Goal: Task Accomplishment & Management: Manage account settings

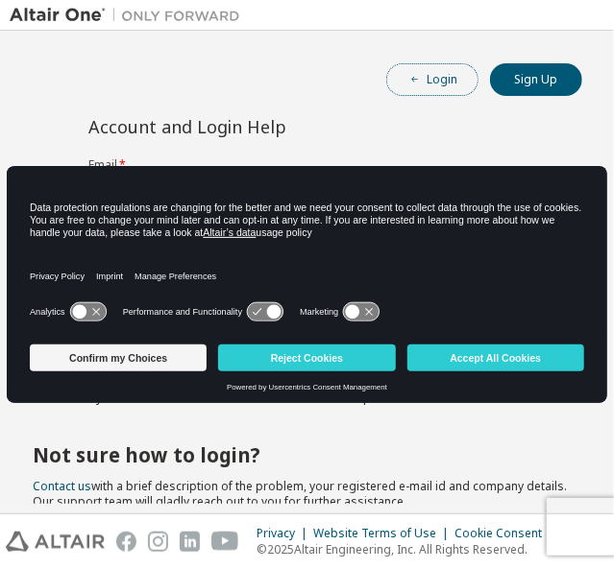
click at [409, 88] on button "Login" at bounding box center [432, 79] width 92 height 33
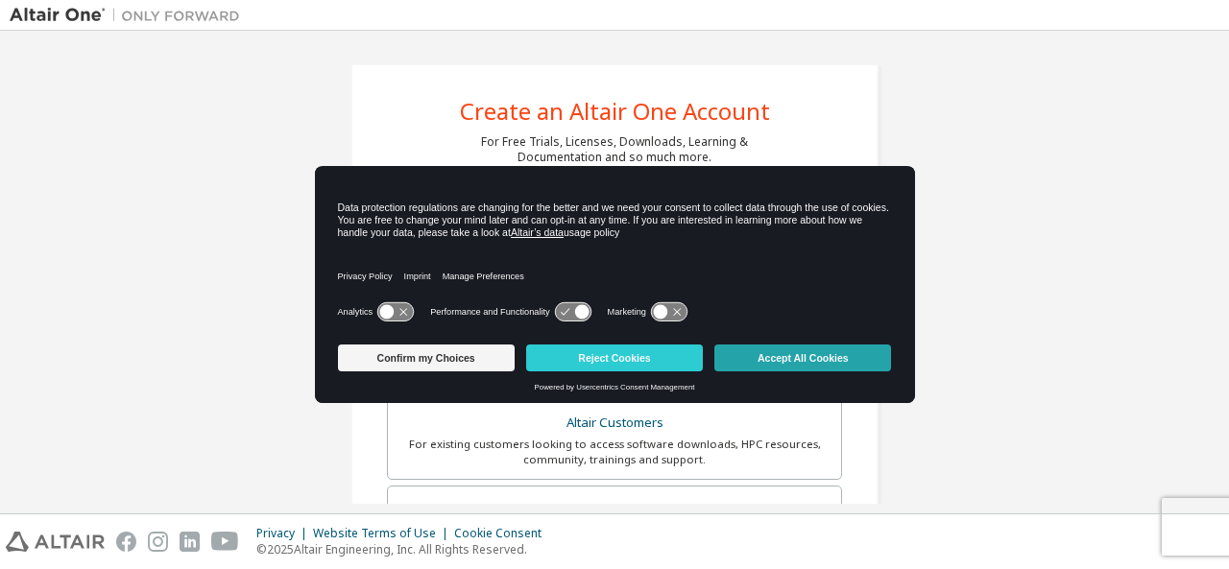
click at [785, 351] on button "Accept All Cookies" at bounding box center [802, 358] width 177 height 27
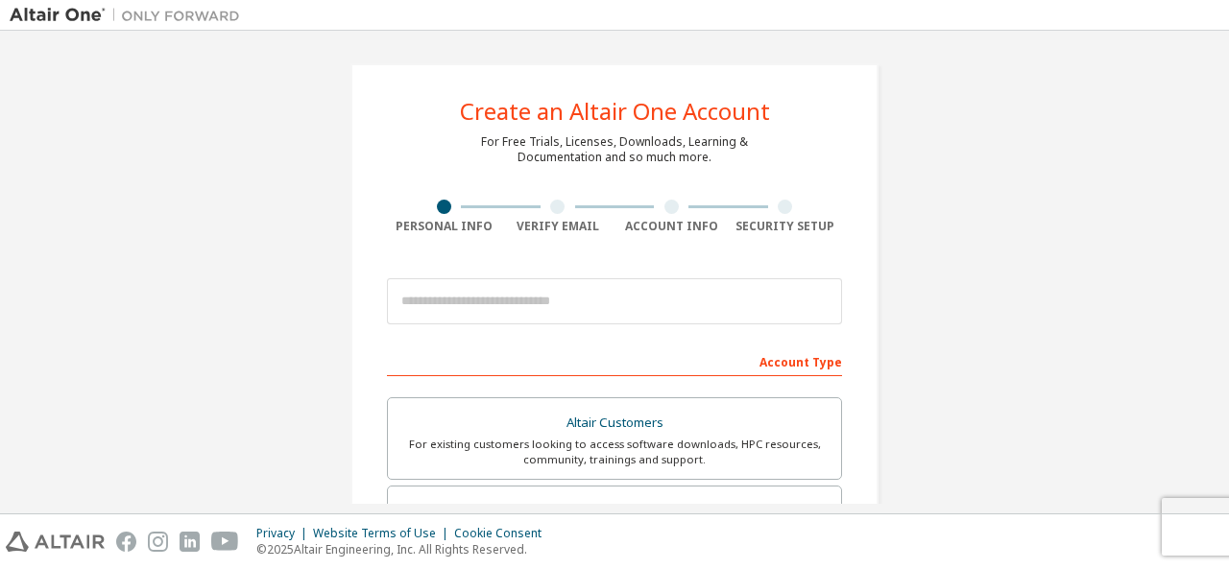
click at [669, 365] on div "Account Type" at bounding box center [614, 361] width 455 height 31
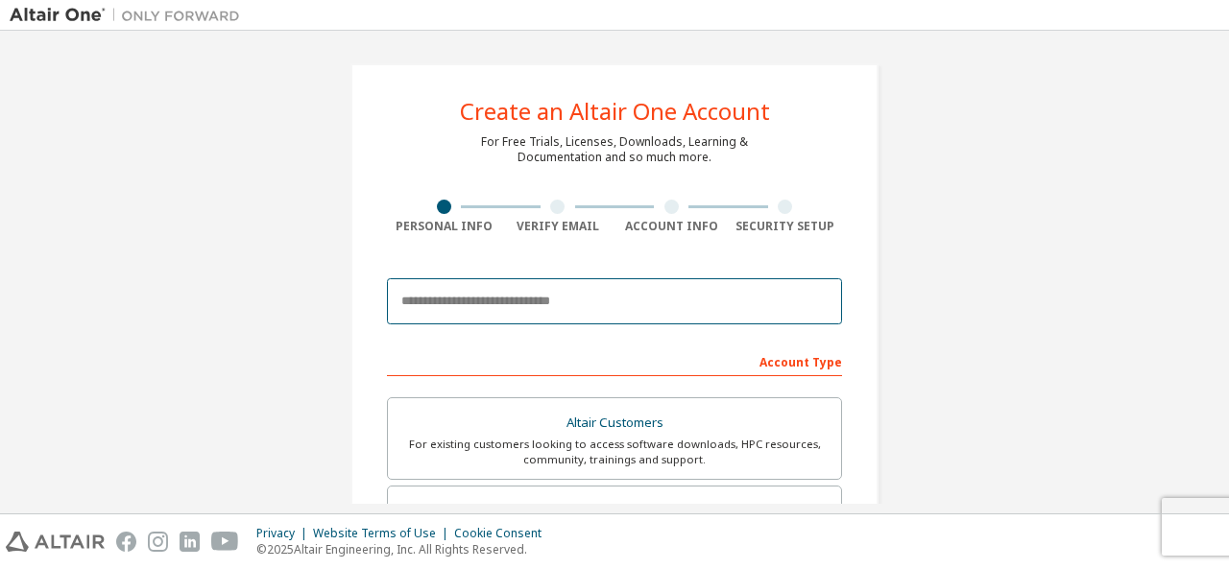
click at [630, 315] on input "email" at bounding box center [614, 301] width 455 height 46
type input "**********"
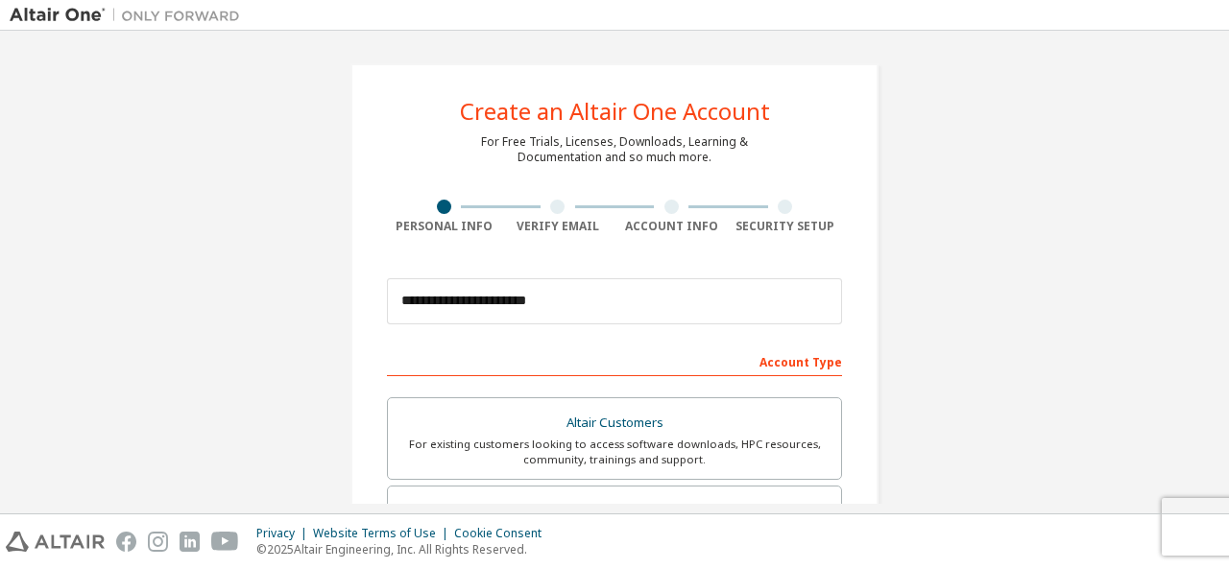
type input "********"
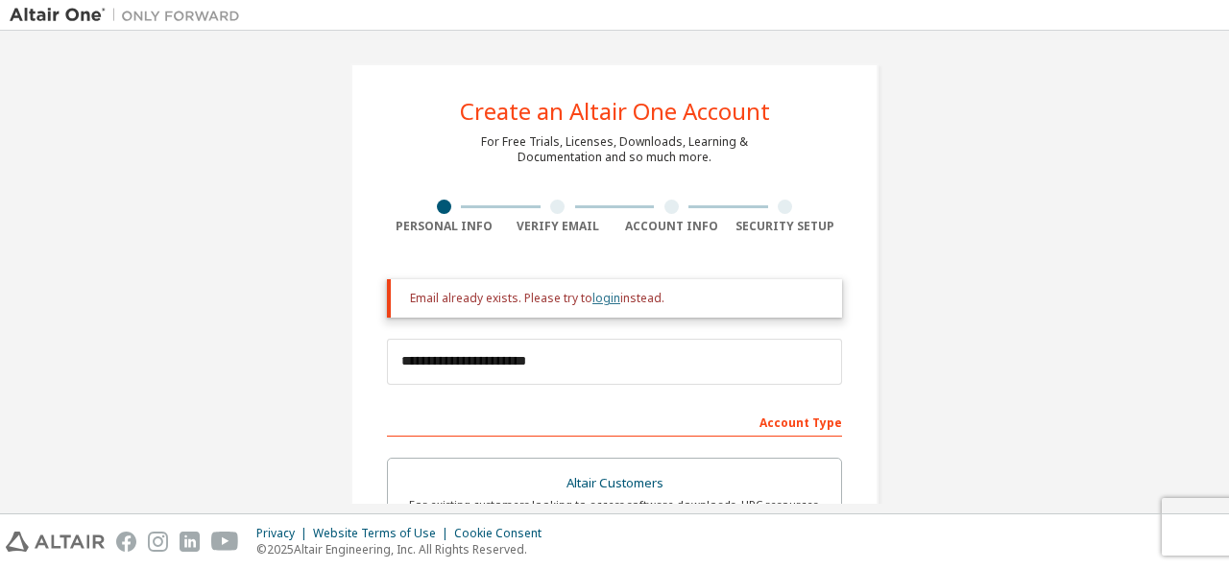
click at [598, 302] on link "login" at bounding box center [606, 298] width 28 height 16
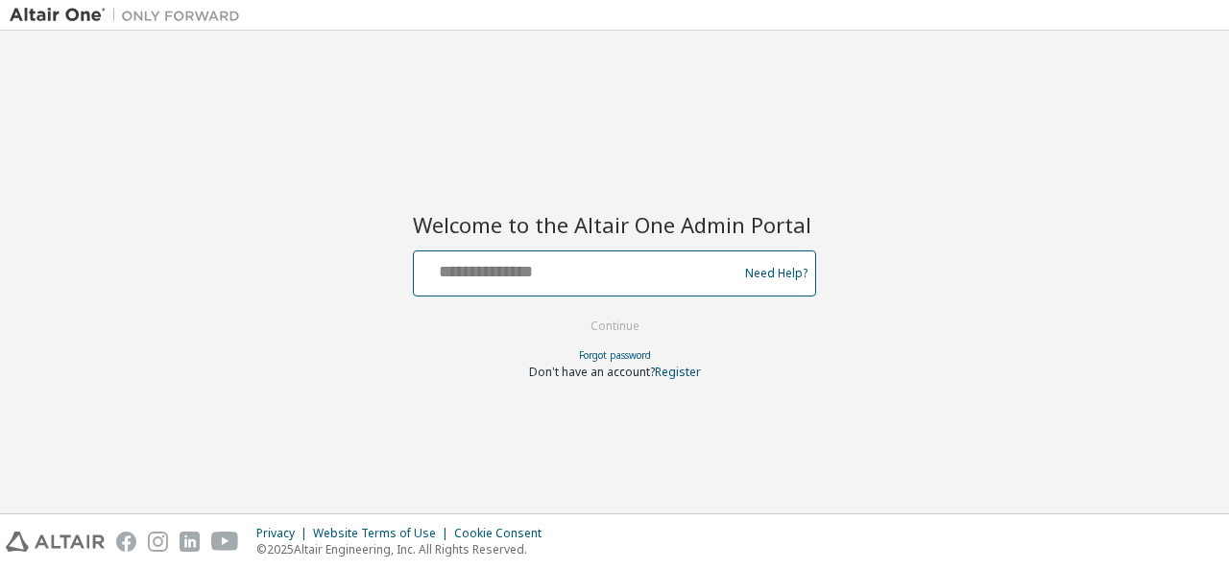
click at [557, 278] on input "text" at bounding box center [579, 269] width 314 height 28
type input "**********"
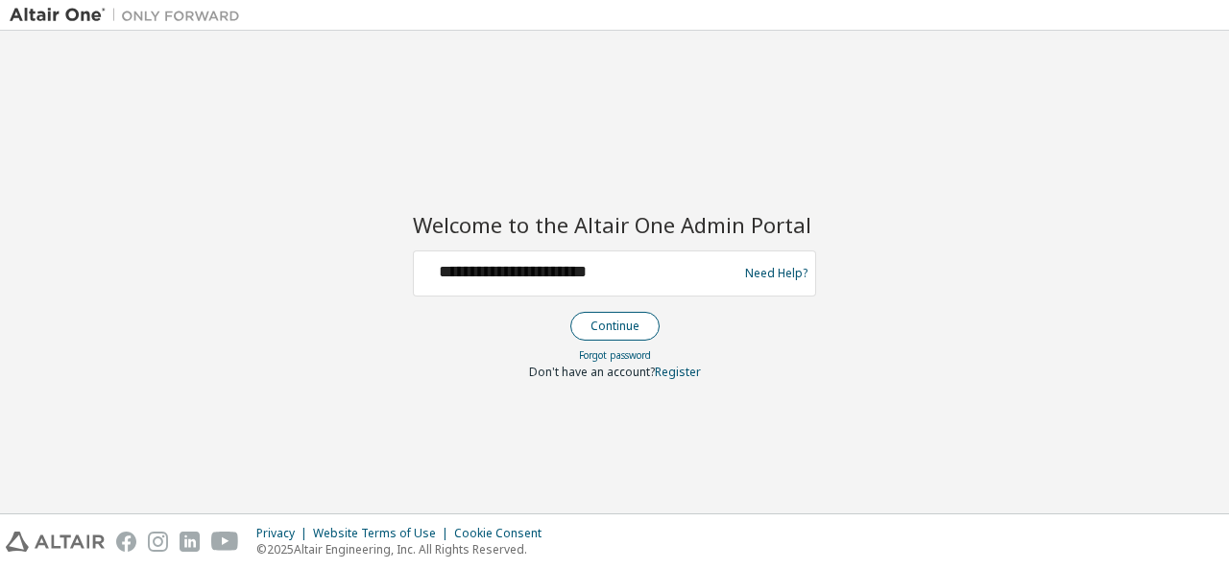
click at [595, 320] on button "Continue" at bounding box center [614, 326] width 89 height 29
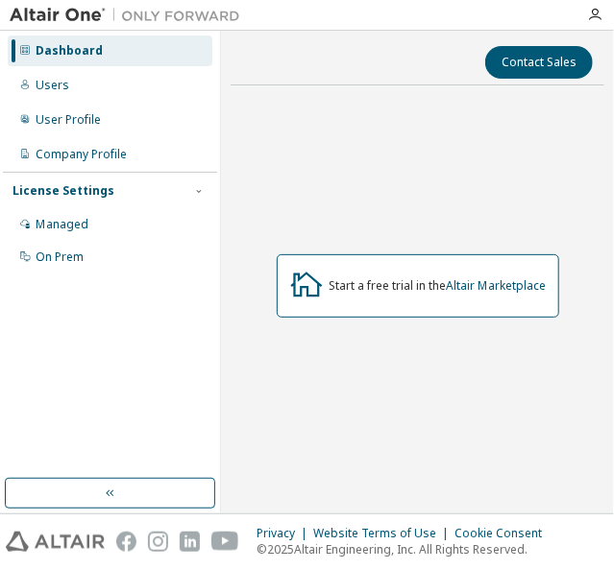
click at [184, 48] on div "Dashboard" at bounding box center [110, 51] width 205 height 31
click at [471, 290] on link "Altair Marketplace" at bounding box center [497, 286] width 100 height 16
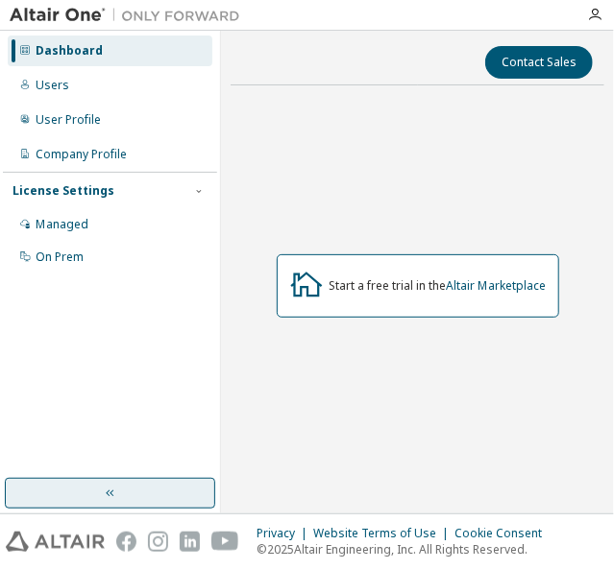
click at [134, 485] on button "button" at bounding box center [110, 493] width 210 height 31
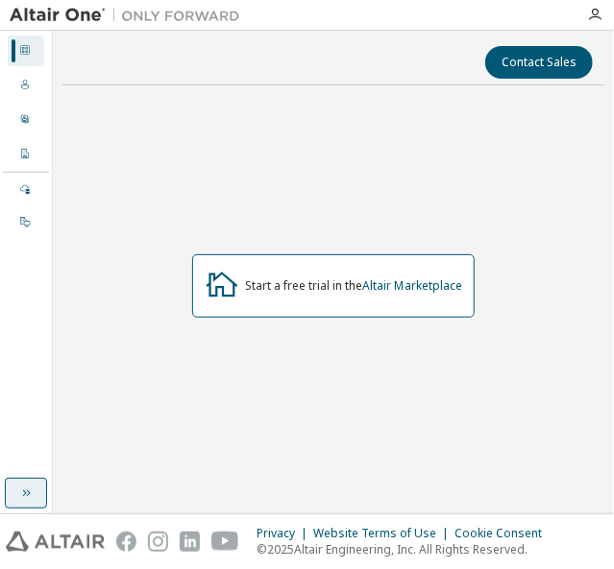
click at [36, 500] on button "button" at bounding box center [26, 493] width 42 height 31
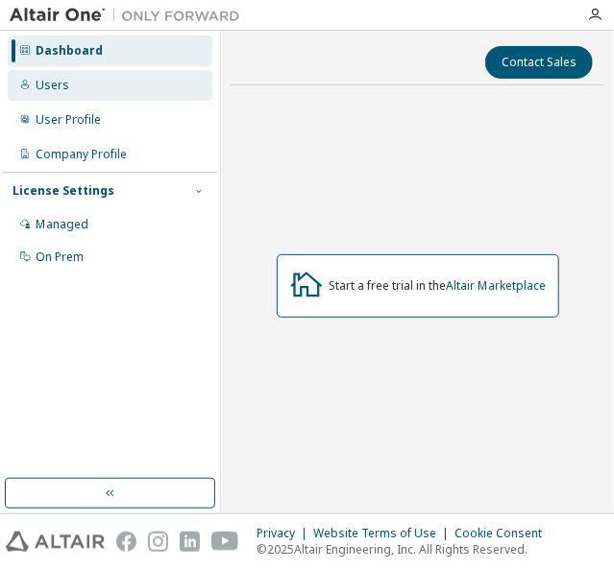
click at [109, 89] on div "Users" at bounding box center [110, 85] width 205 height 31
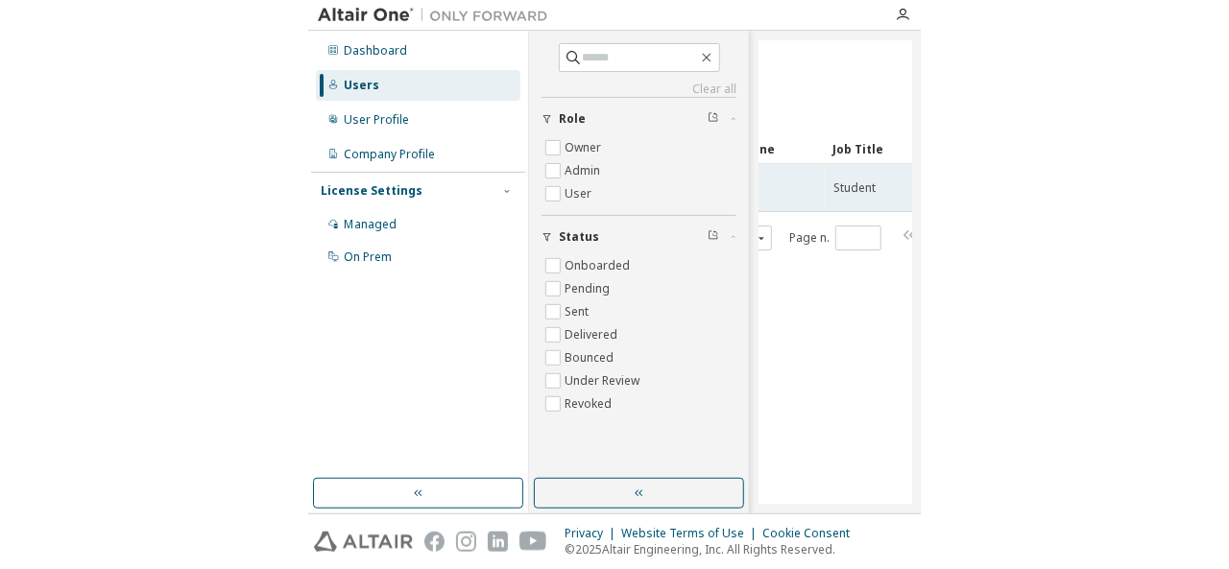
scroll to position [0, 446]
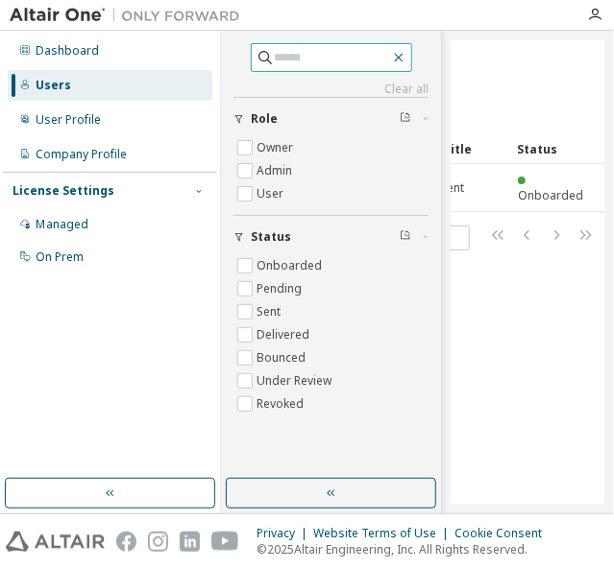
click at [402, 57] on icon "button" at bounding box center [398, 58] width 9 height 9
click at [486, 354] on div "Users (1) More Actions Import From CSV Export To CSV Add User Clear Load Save S…" at bounding box center [527, 272] width 153 height 464
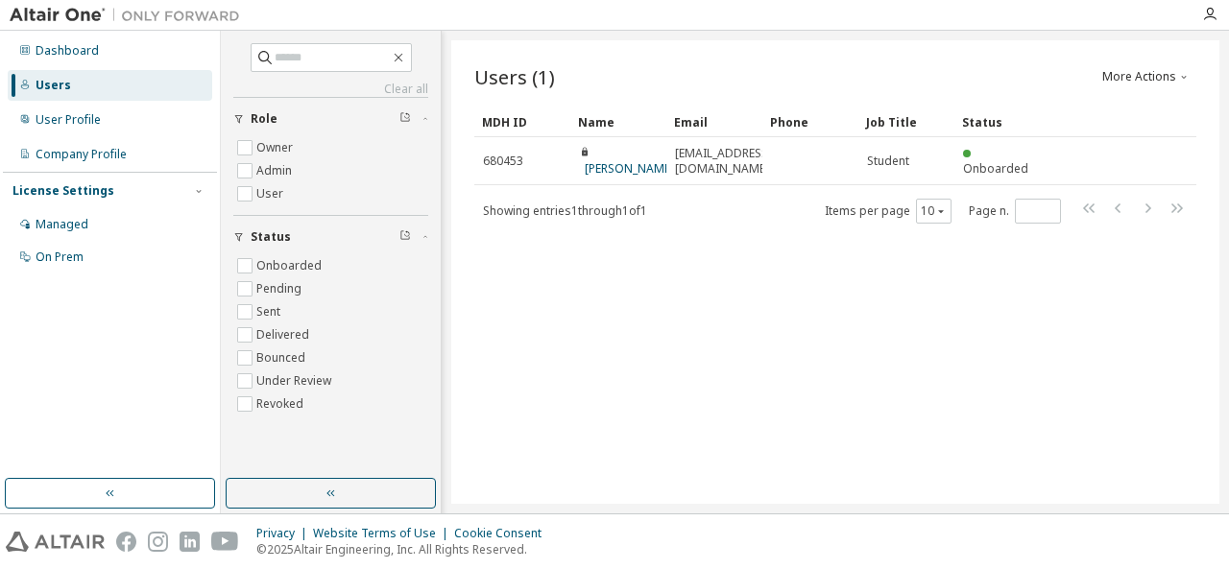
scroll to position [0, 0]
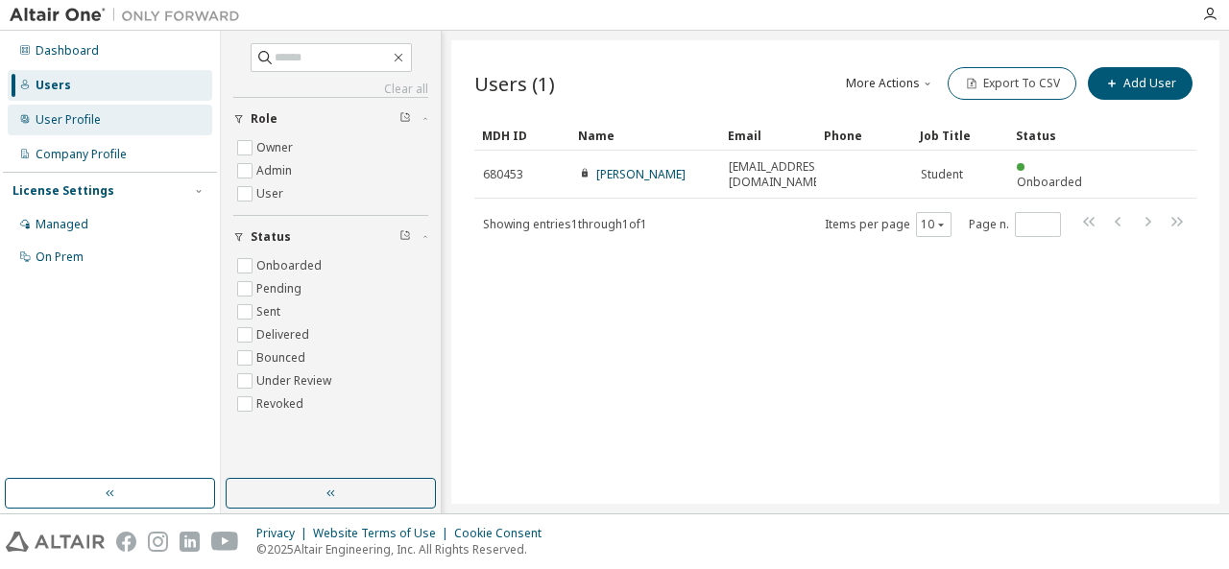
click at [128, 119] on div "User Profile" at bounding box center [110, 120] width 205 height 31
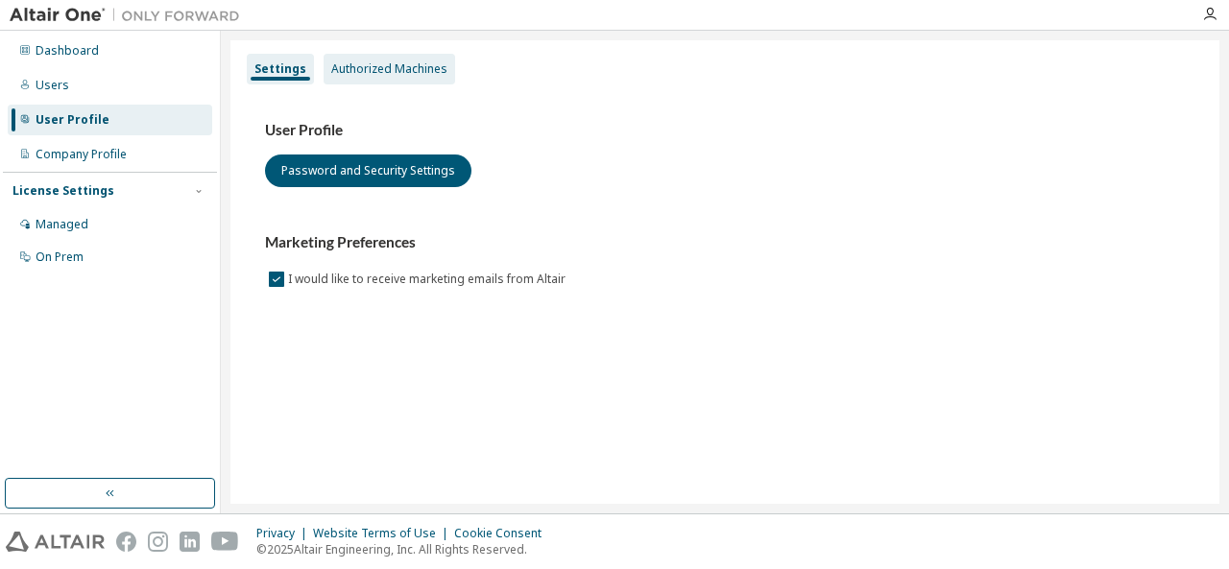
click at [349, 67] on div "Authorized Machines" at bounding box center [389, 68] width 116 height 15
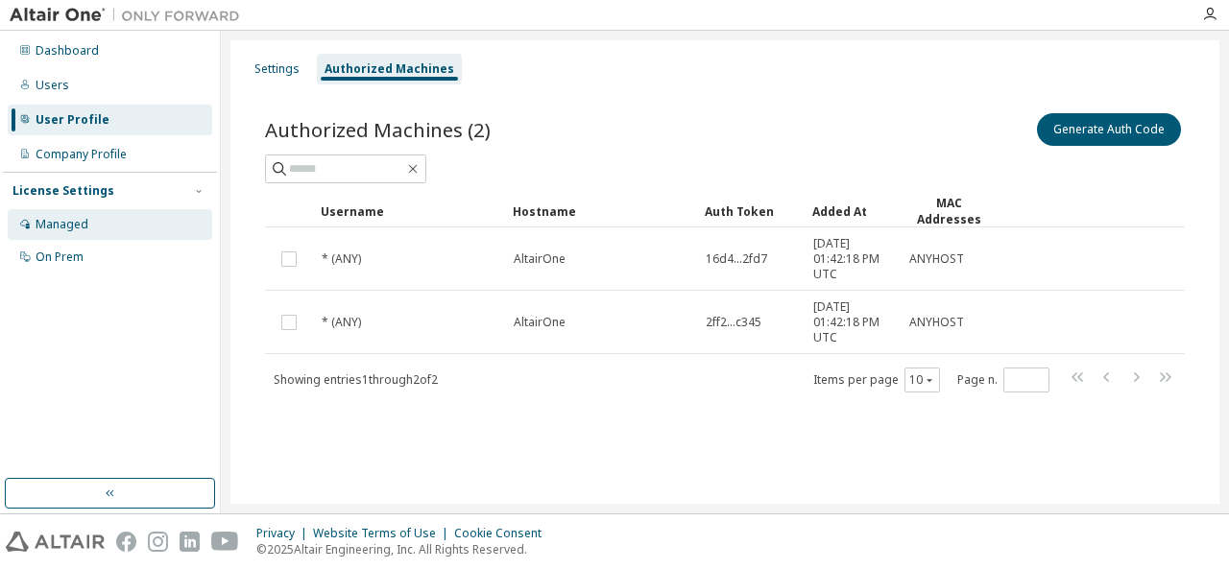
click at [148, 218] on div "Managed" at bounding box center [110, 224] width 205 height 31
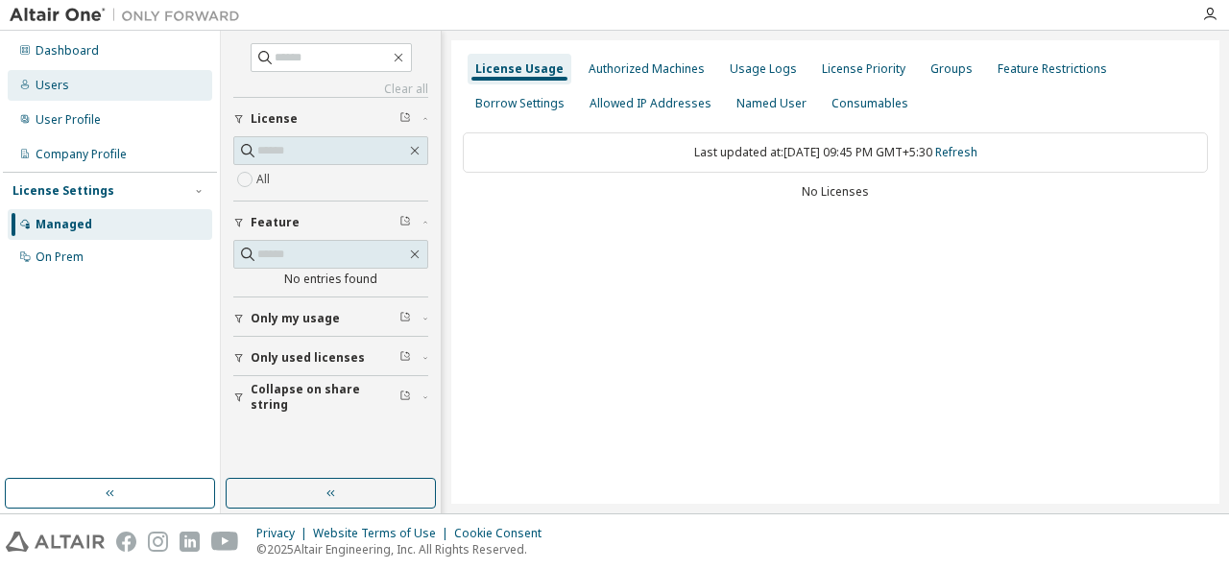
click at [140, 93] on div "Users" at bounding box center [110, 85] width 205 height 31
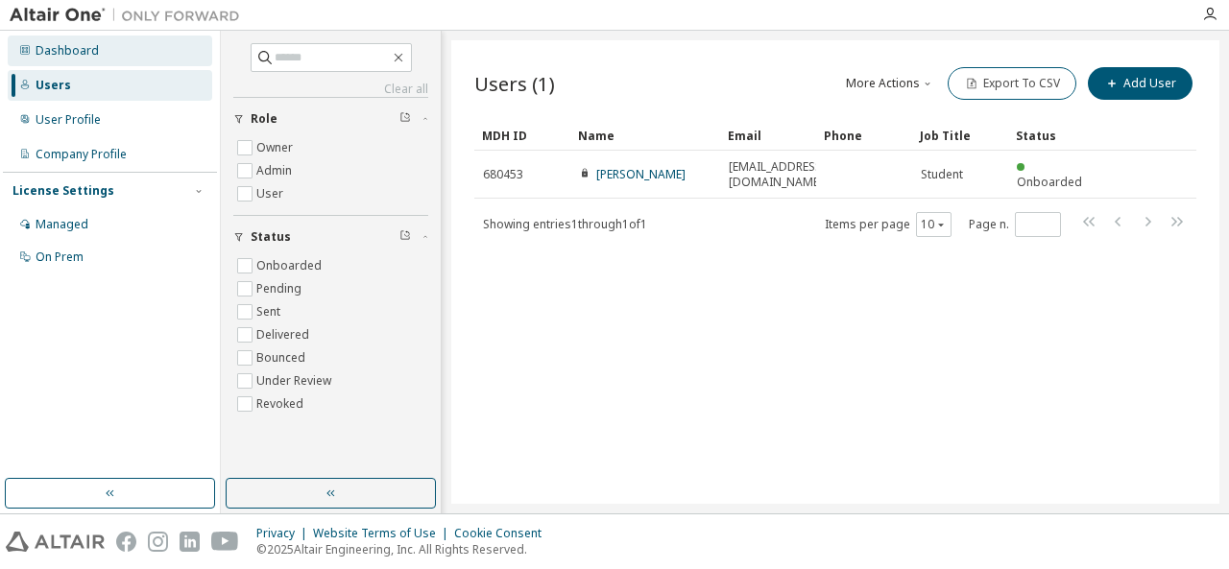
click at [128, 49] on div "Dashboard" at bounding box center [110, 51] width 205 height 31
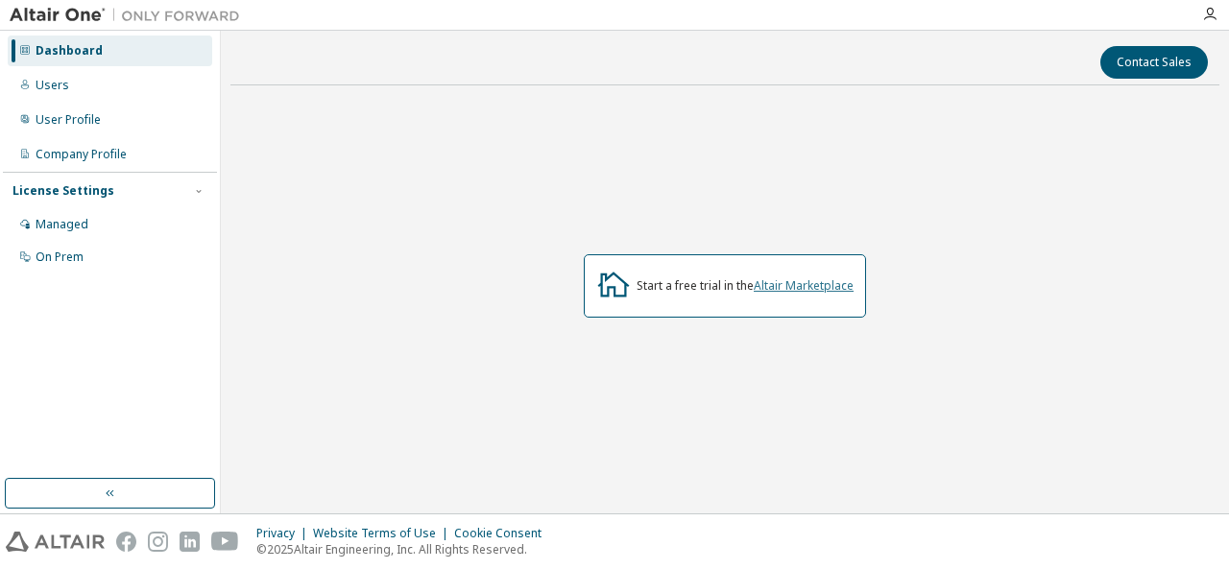
click at [613, 284] on link "Altair Marketplace" at bounding box center [804, 286] width 100 height 16
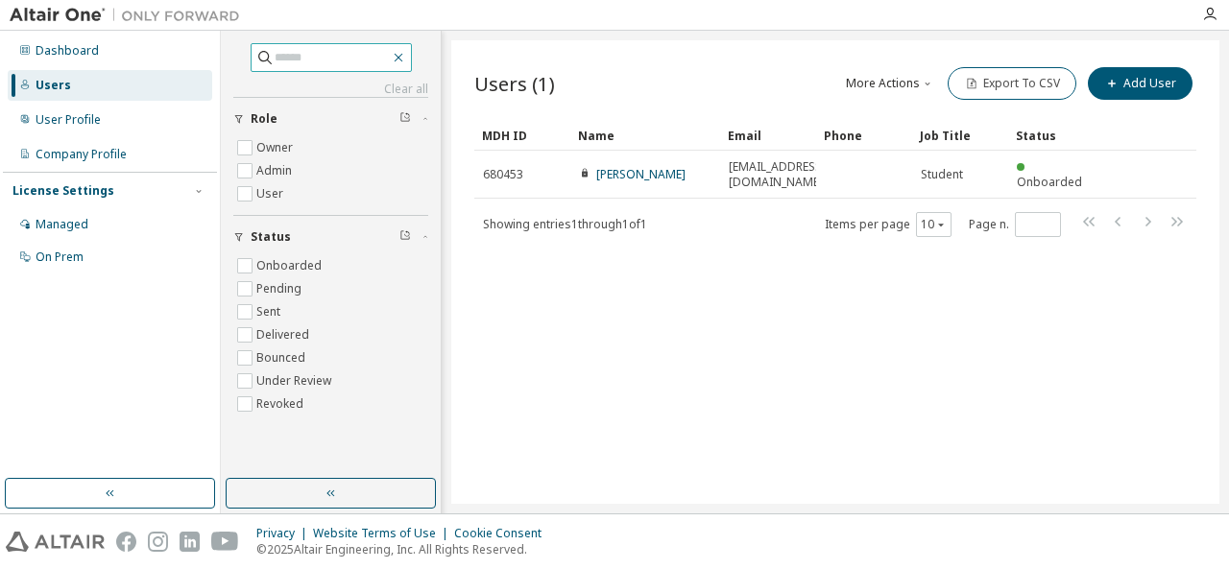
click at [406, 61] on icon "button" at bounding box center [398, 57] width 15 height 15
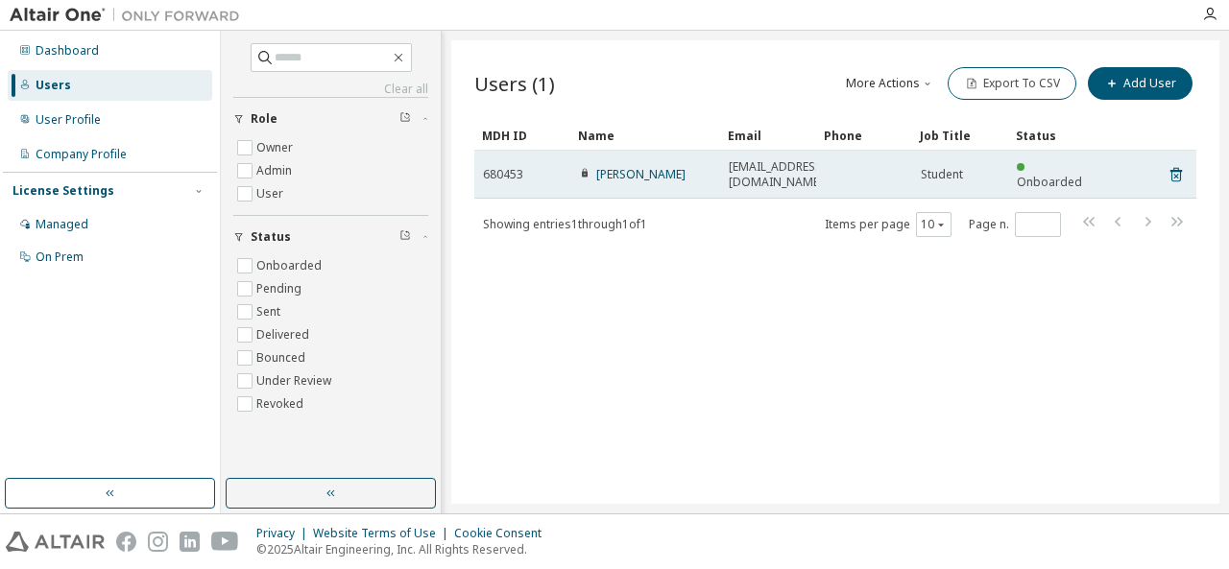
click at [1013, 178] on td "Onboarded" at bounding box center [1056, 175] width 96 height 48
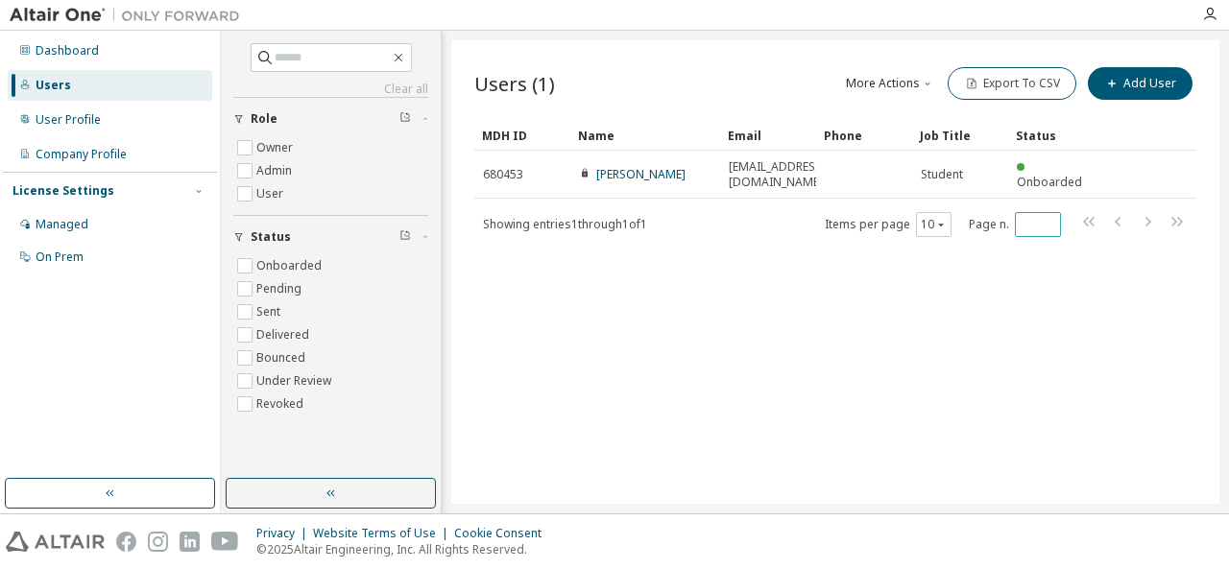
click at [1052, 220] on input "*" at bounding box center [1038, 224] width 36 height 15
click at [1052, 229] on input "*" at bounding box center [1038, 224] width 36 height 15
click at [1052, 229] on input "**" at bounding box center [1038, 224] width 36 height 15
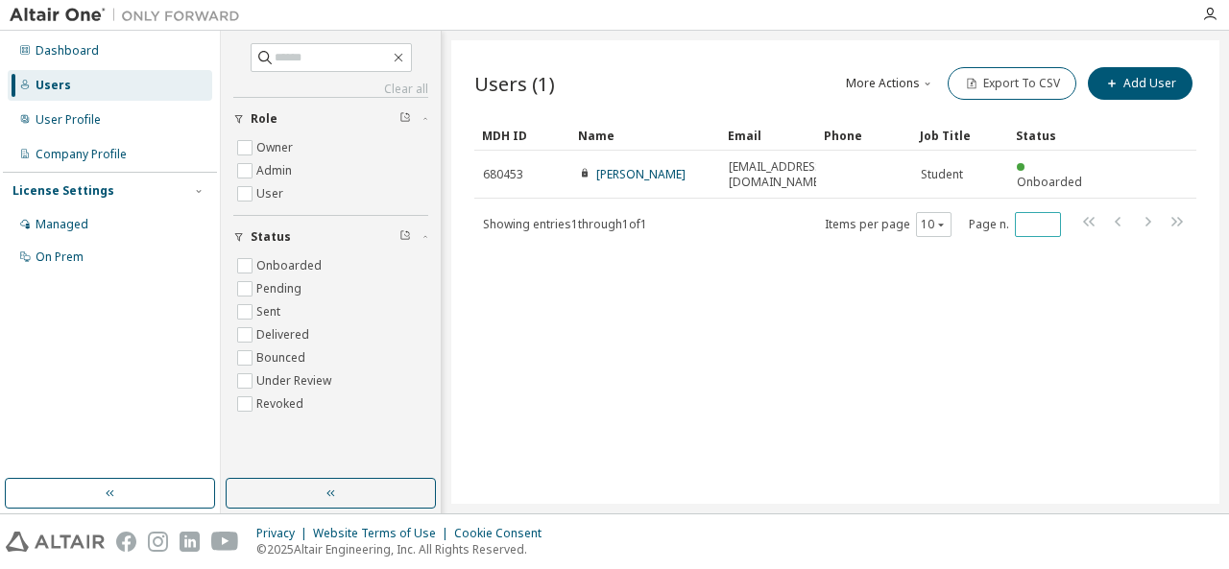
click at [1048, 212] on span "*" at bounding box center [1038, 224] width 46 height 25
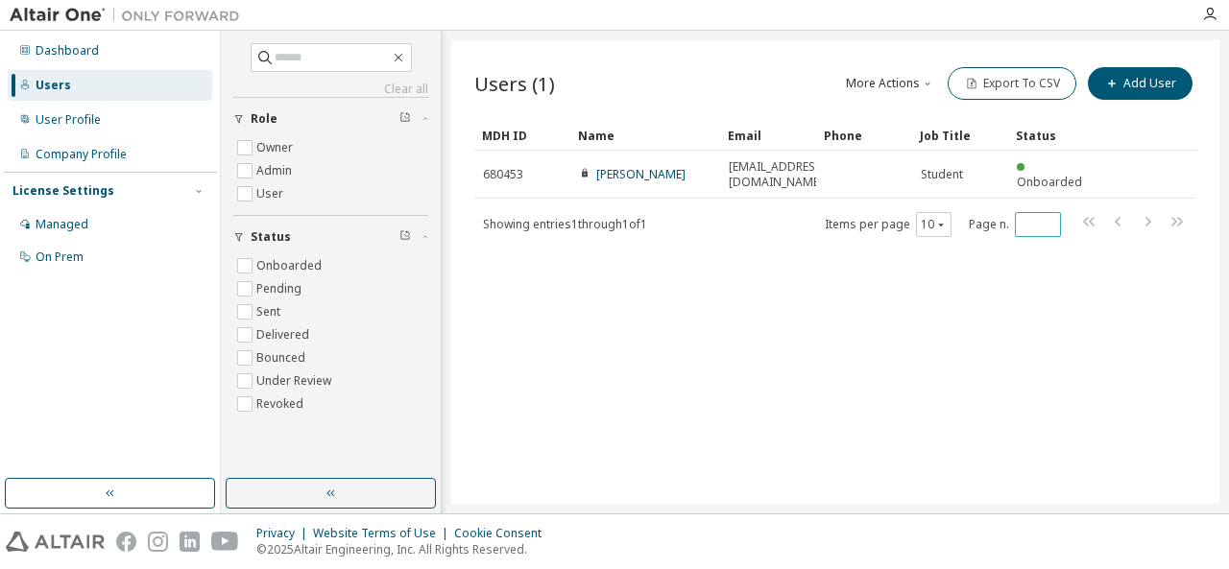
click at [1049, 222] on input "*" at bounding box center [1038, 224] width 36 height 15
type input "*"
click at [1012, 329] on div "Users (1) More Actions Import From CSV Export To CSV Add User Clear Load Save S…" at bounding box center [835, 272] width 768 height 464
click at [174, 157] on div "Company Profile" at bounding box center [110, 154] width 205 height 31
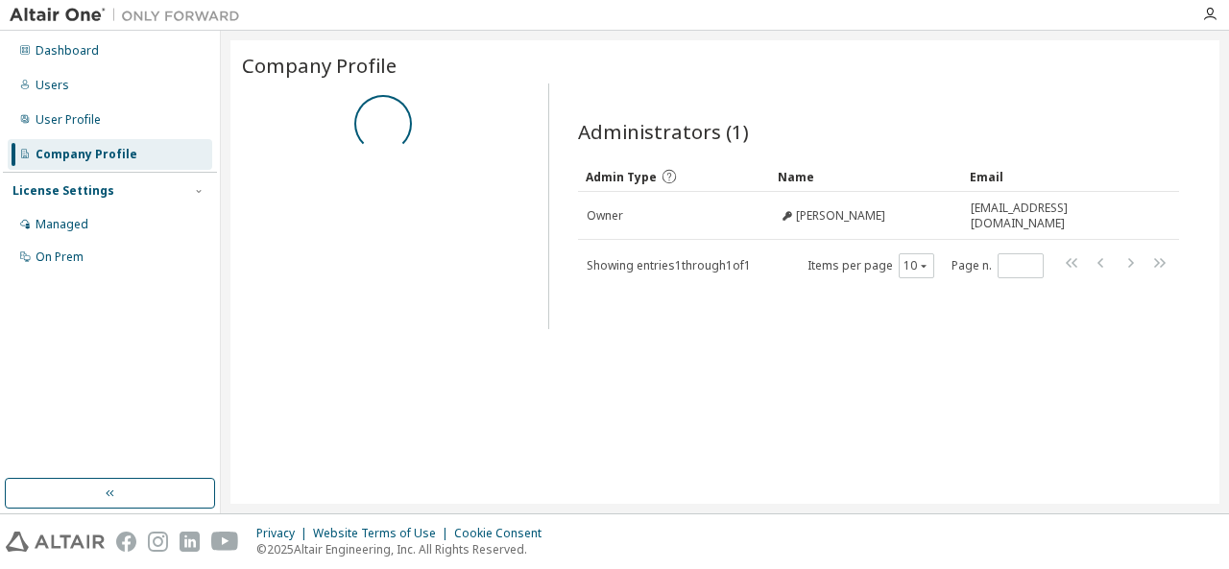
click at [174, 157] on div "Company Profile" at bounding box center [110, 154] width 205 height 31
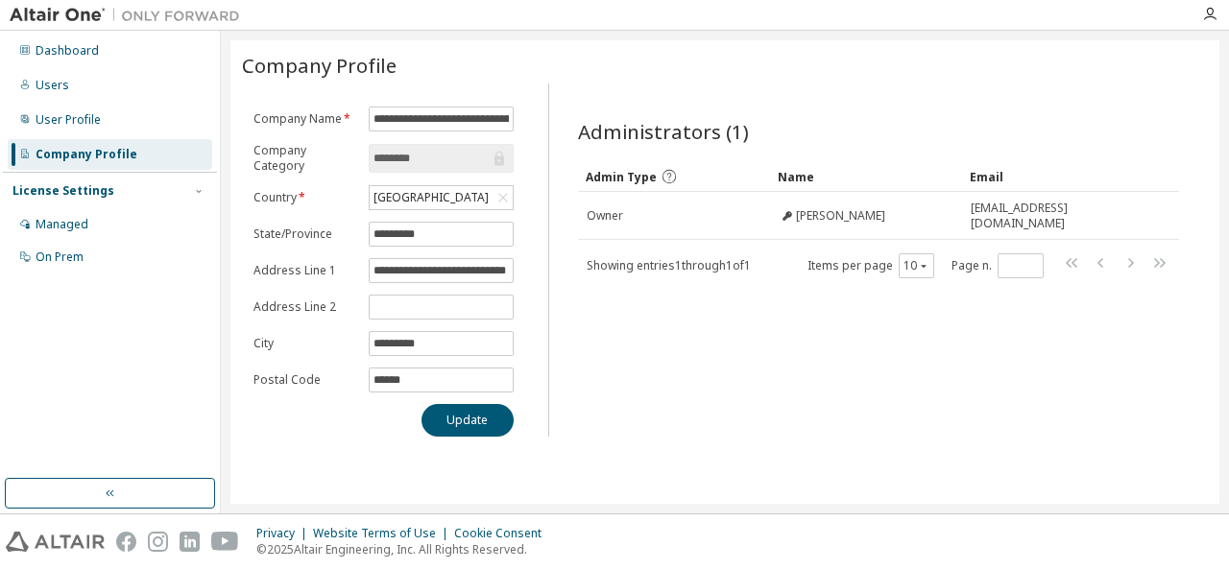
scroll to position [0, 25]
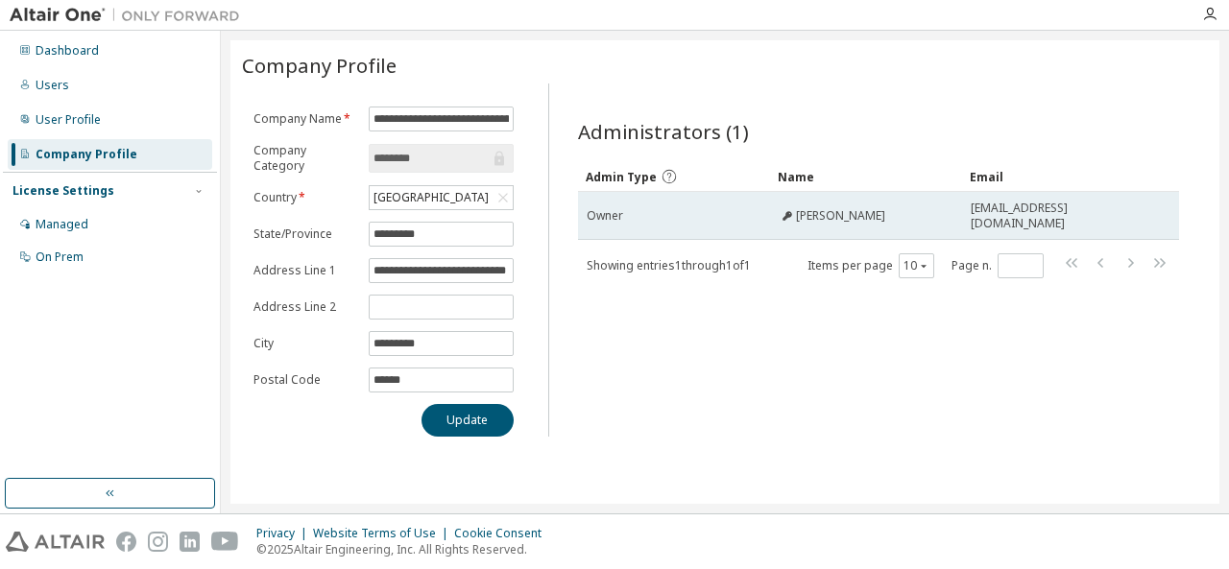
click at [774, 216] on td "Mohammad Arshinaaz" at bounding box center [866, 216] width 192 height 48
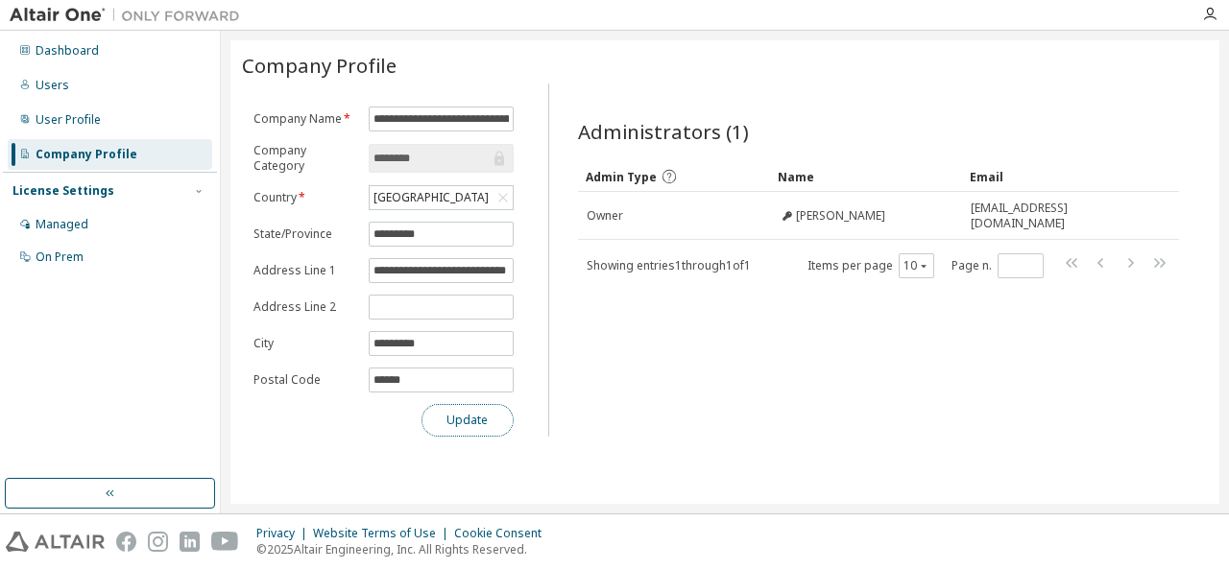
click at [463, 429] on button "Update" at bounding box center [468, 420] width 92 height 33
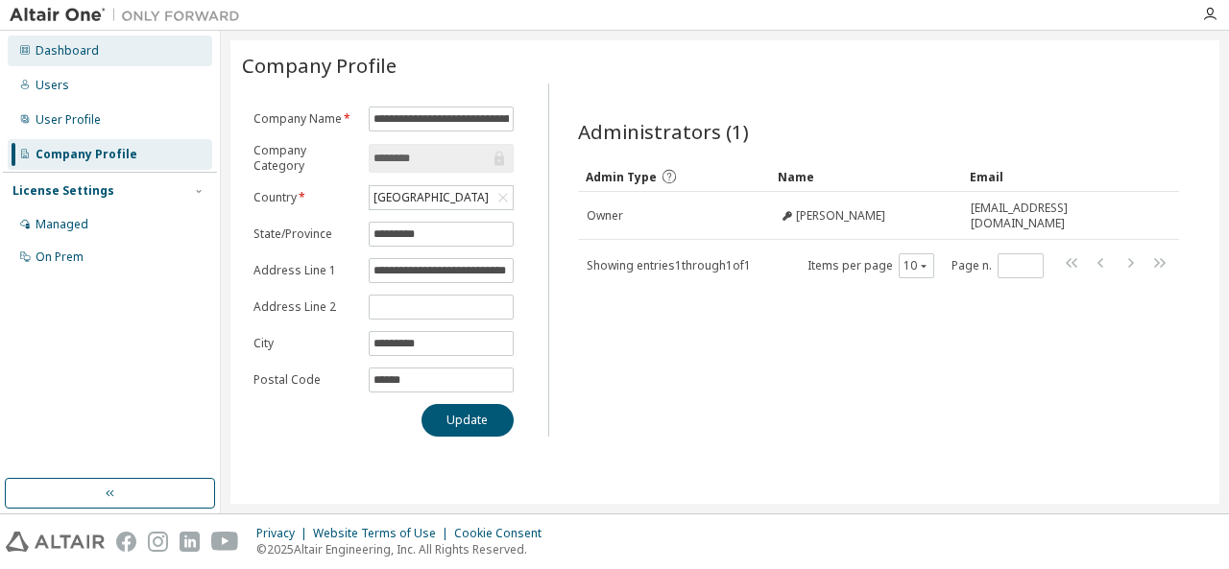
click at [156, 36] on div "Dashboard" at bounding box center [110, 51] width 205 height 31
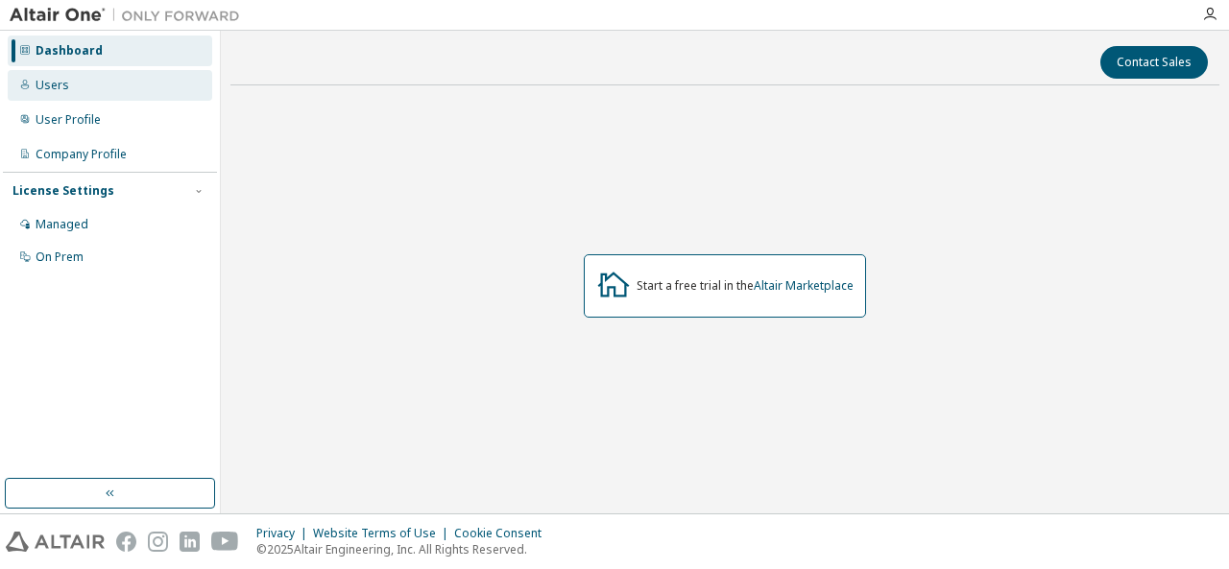
click at [133, 79] on div "Users" at bounding box center [110, 85] width 205 height 31
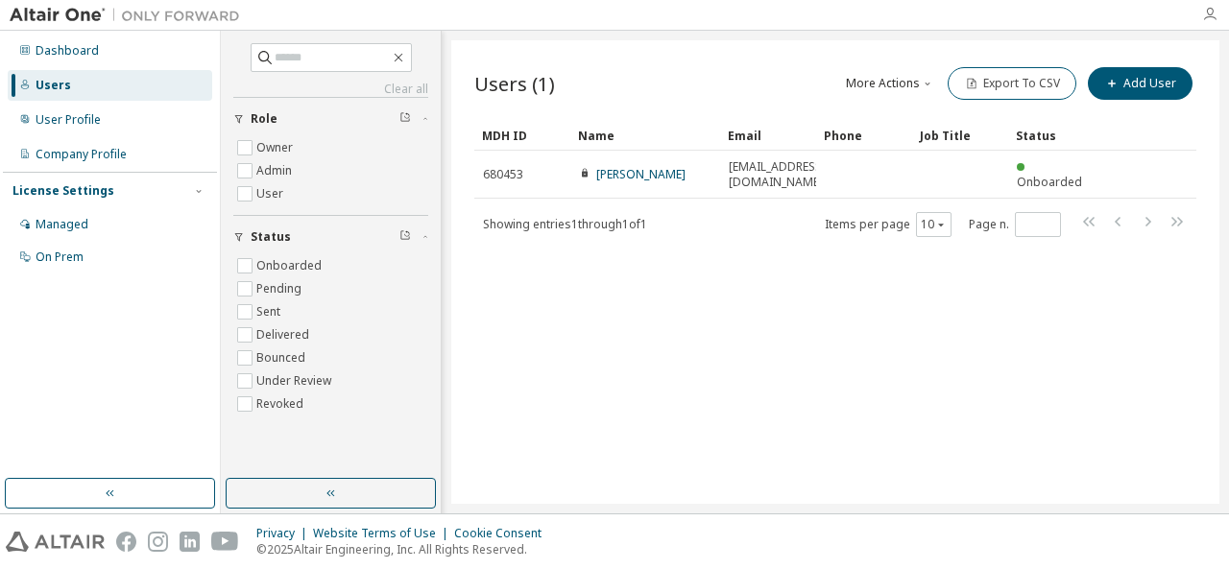
click at [1210, 20] on icon "button" at bounding box center [1209, 14] width 15 height 15
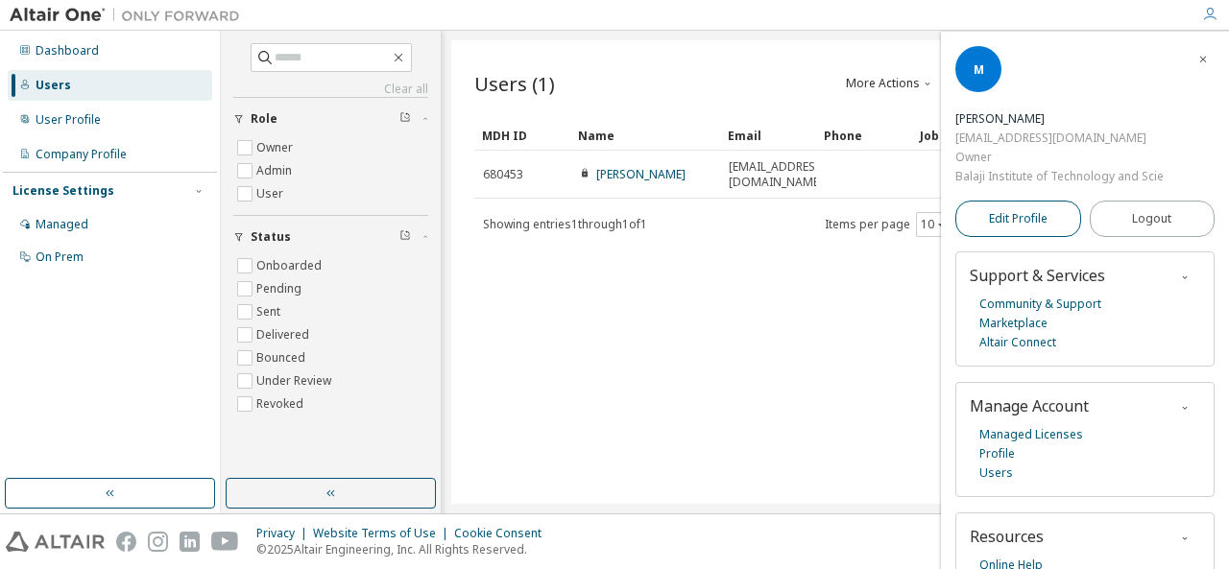
click at [1010, 214] on span "Edit Profile" at bounding box center [1018, 218] width 59 height 15
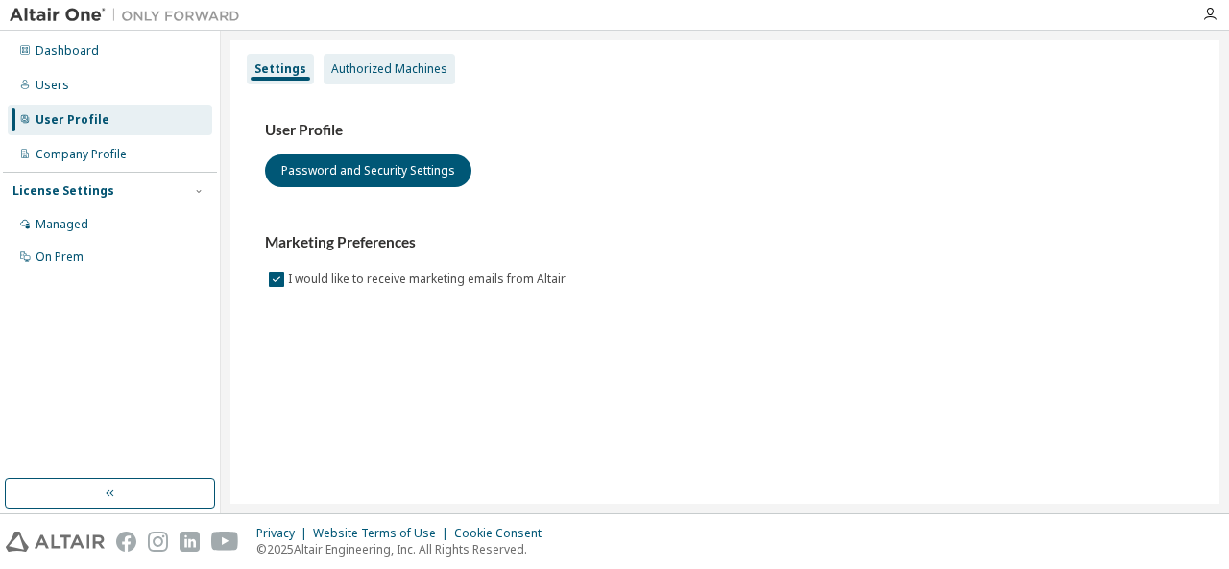
click at [422, 60] on div "Authorized Machines" at bounding box center [390, 69] width 132 height 31
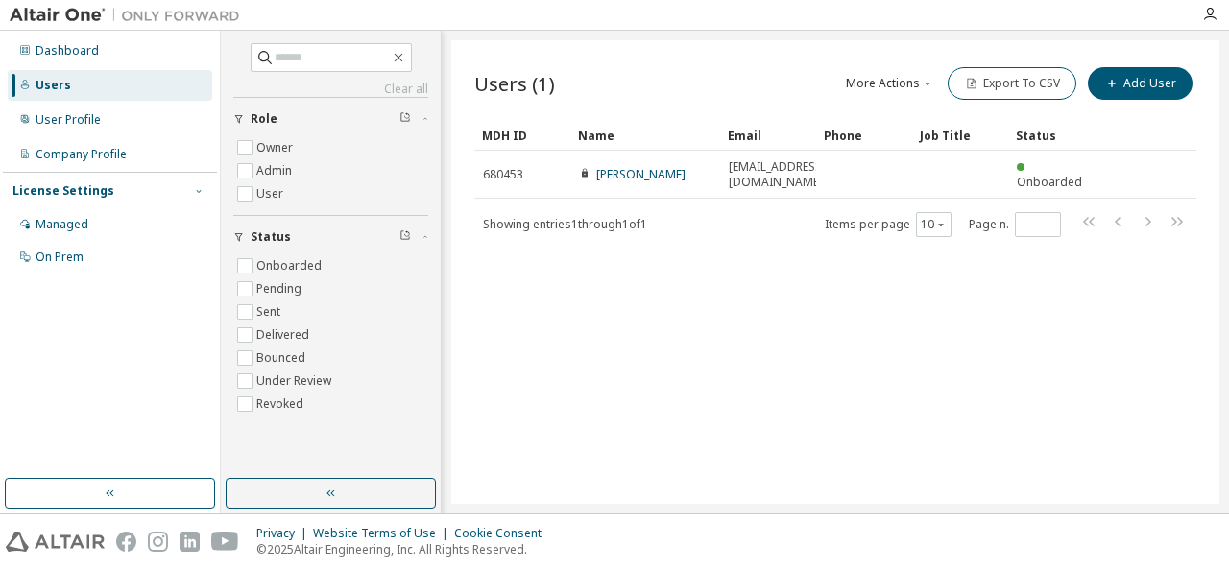
click at [195, 185] on icon "button" at bounding box center [199, 191] width 12 height 12
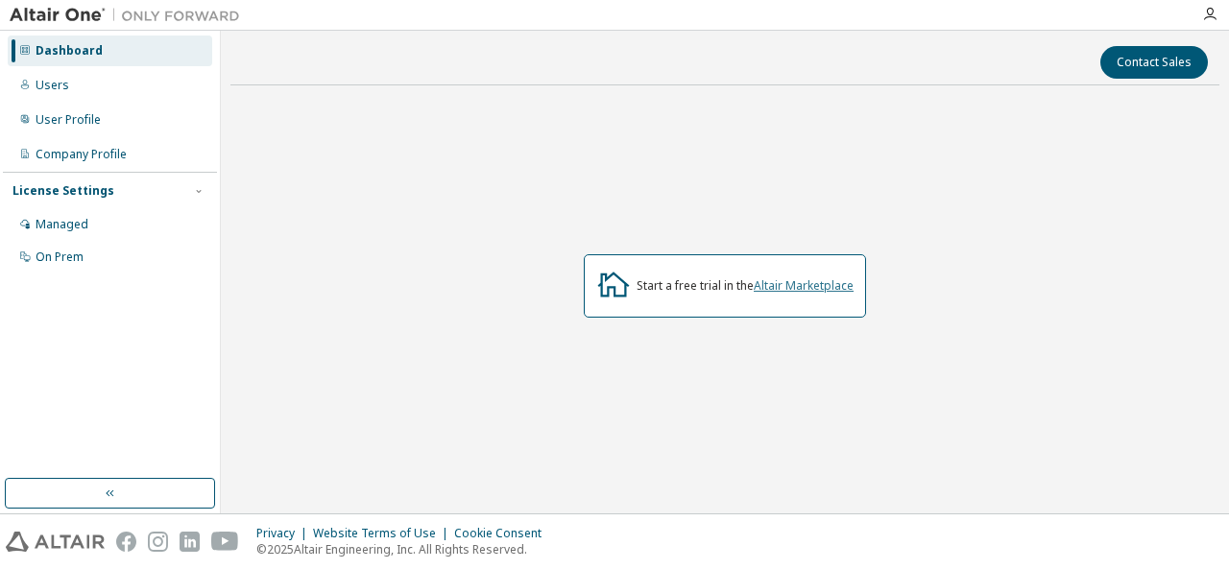
click at [793, 286] on link "Altair Marketplace" at bounding box center [804, 286] width 100 height 16
